Goal: Navigation & Orientation: Find specific page/section

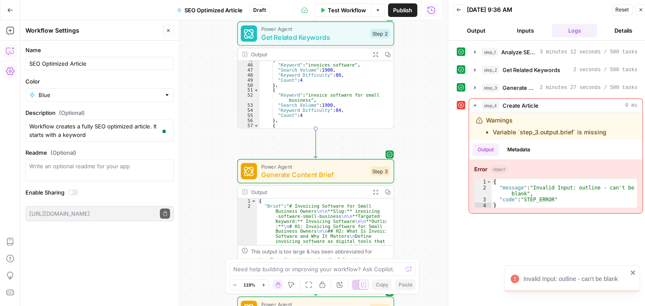
scroll to position [198, 0]
click at [10, 8] on icon "button" at bounding box center [10, 10] width 6 height 6
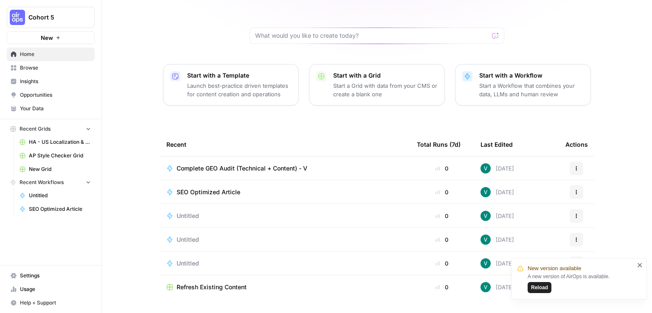
scroll to position [77, 0]
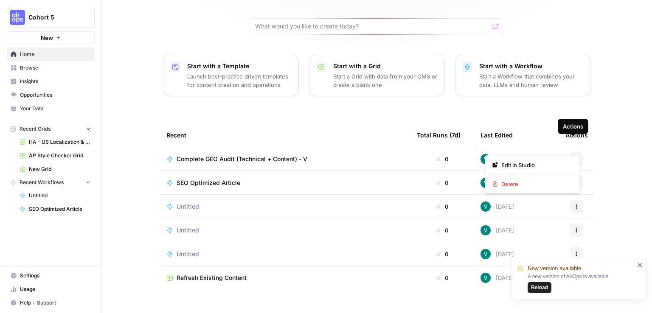
click at [574, 157] on icon "button" at bounding box center [576, 159] width 5 height 5
click at [499, 167] on div "Edit in Studio" at bounding box center [532, 165] width 81 height 8
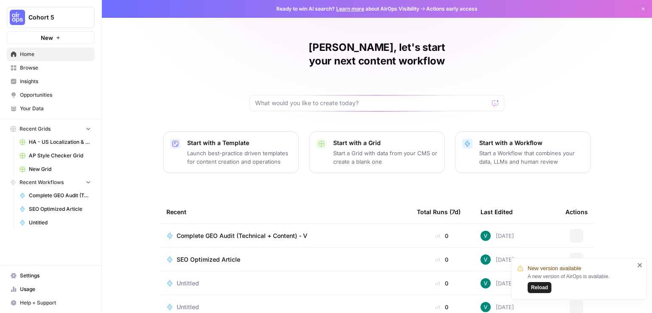
click at [244, 149] on p "Launch best-practice driven templates for content creation and operations" at bounding box center [239, 157] width 104 height 17
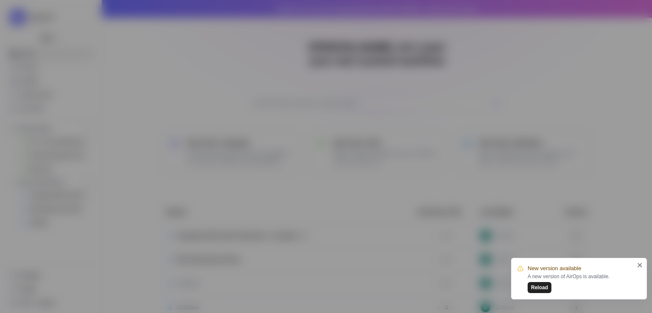
click at [34, 70] on div "Explore Templates All Templates Content Creation Content Creation Content Refre…" at bounding box center [326, 156] width 652 height 313
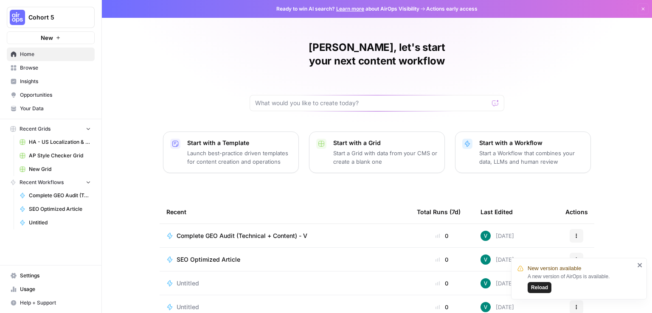
click at [22, 67] on span "Browse" at bounding box center [55, 68] width 71 height 8
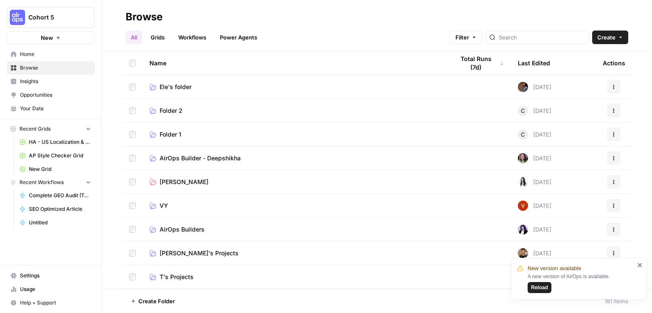
click at [192, 39] on link "Workflows" at bounding box center [192, 38] width 38 height 14
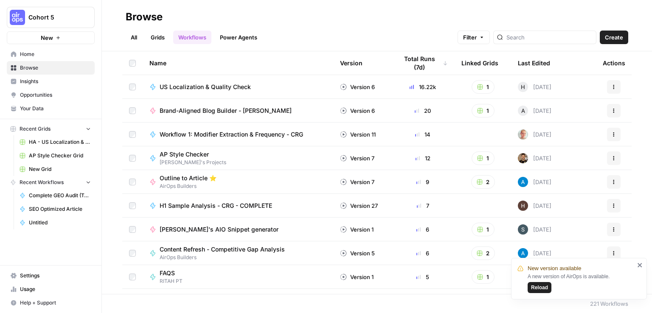
click at [242, 42] on link "Power Agents" at bounding box center [239, 38] width 48 height 14
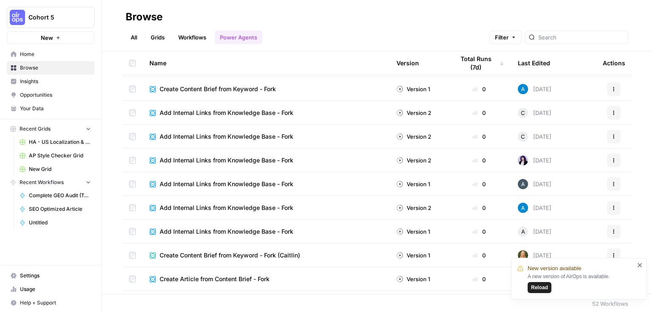
scroll to position [1017, 0]
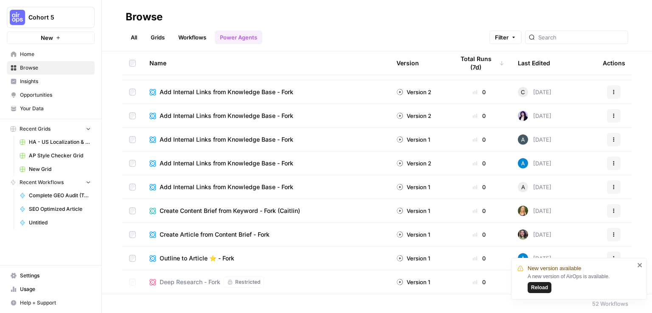
click at [183, 39] on link "Workflows" at bounding box center [192, 38] width 38 height 14
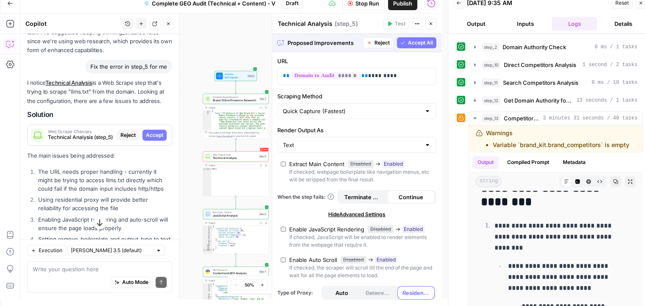
scroll to position [207, 0]
click at [475, 119] on icon "button" at bounding box center [475, 118] width 7 height 7
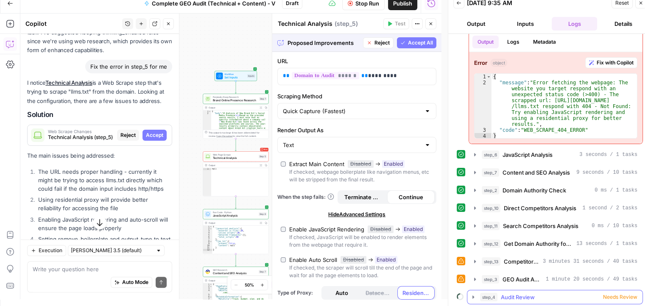
click at [616, 297] on span "Needs Review" at bounding box center [620, 298] width 34 height 8
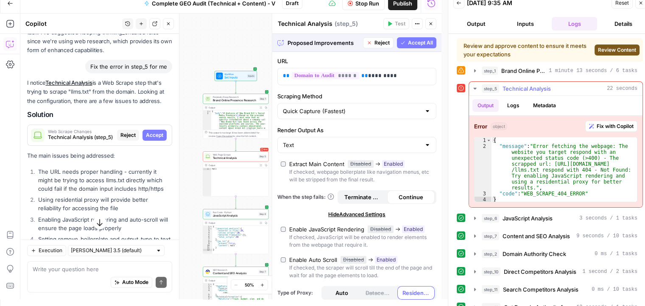
click at [606, 124] on span "Fix with Copilot" at bounding box center [615, 127] width 37 height 8
click at [408, 44] on span "Accept All" at bounding box center [420, 43] width 25 height 8
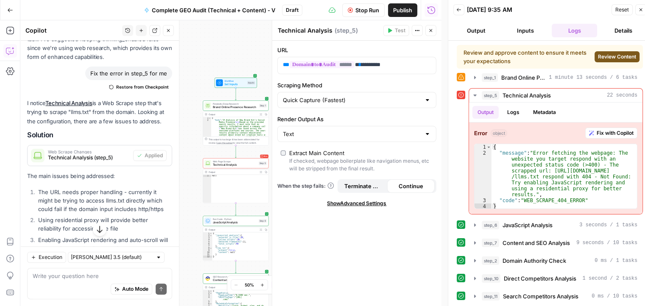
click at [611, 60] on span "Review Content" at bounding box center [617, 57] width 38 height 8
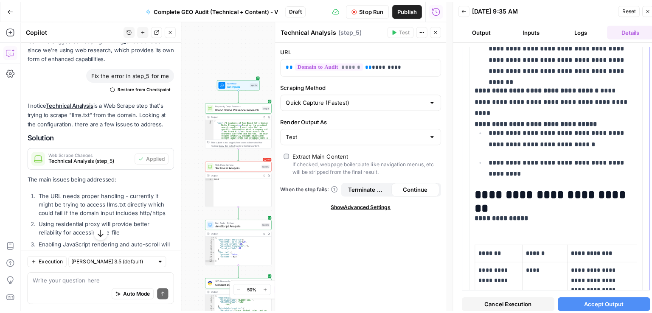
scroll to position [2643, 0]
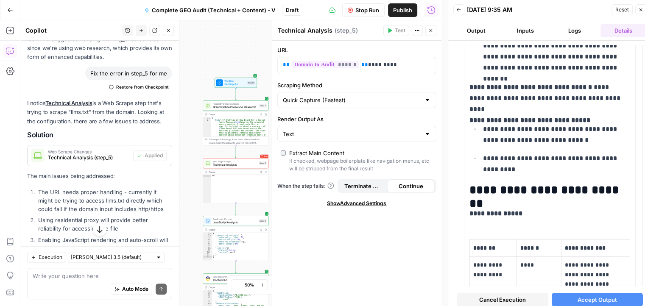
click at [526, 297] on button "Cancel Execution" at bounding box center [503, 300] width 92 height 14
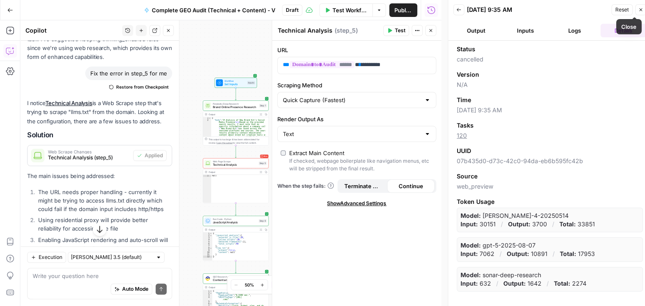
click at [642, 11] on icon "button" at bounding box center [641, 9] width 5 height 5
